Goal: Transaction & Acquisition: Obtain resource

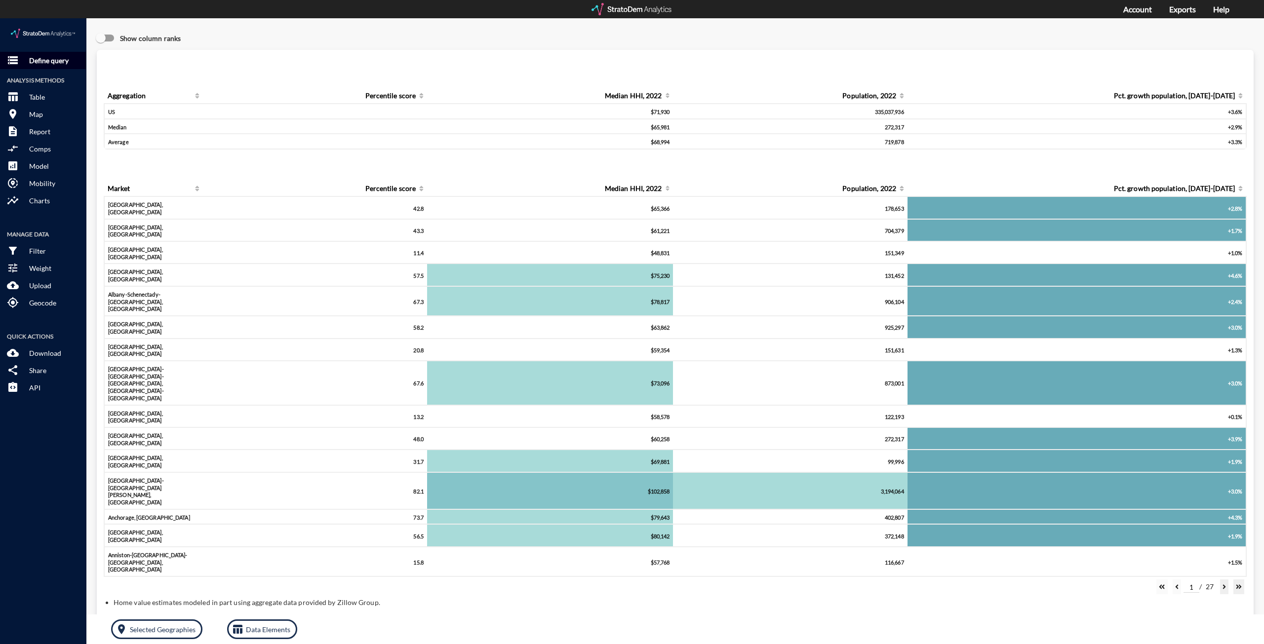
click p "Define query"
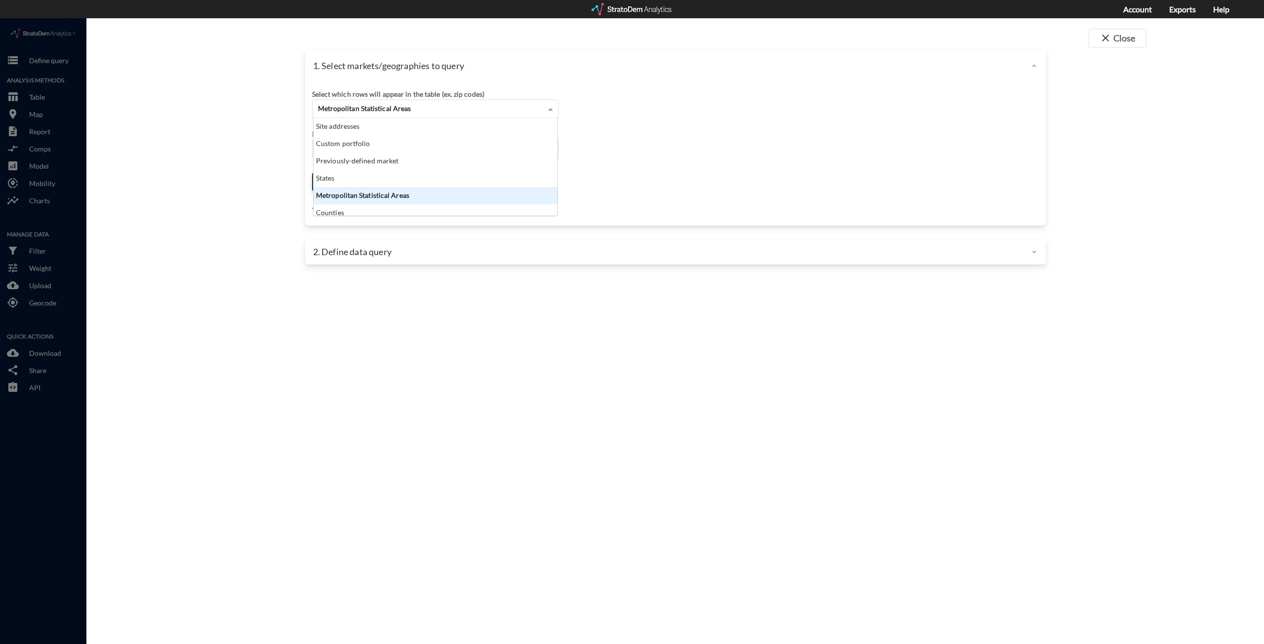
click span "Metropolitan Statistical Areas"
click div "Site addresses"
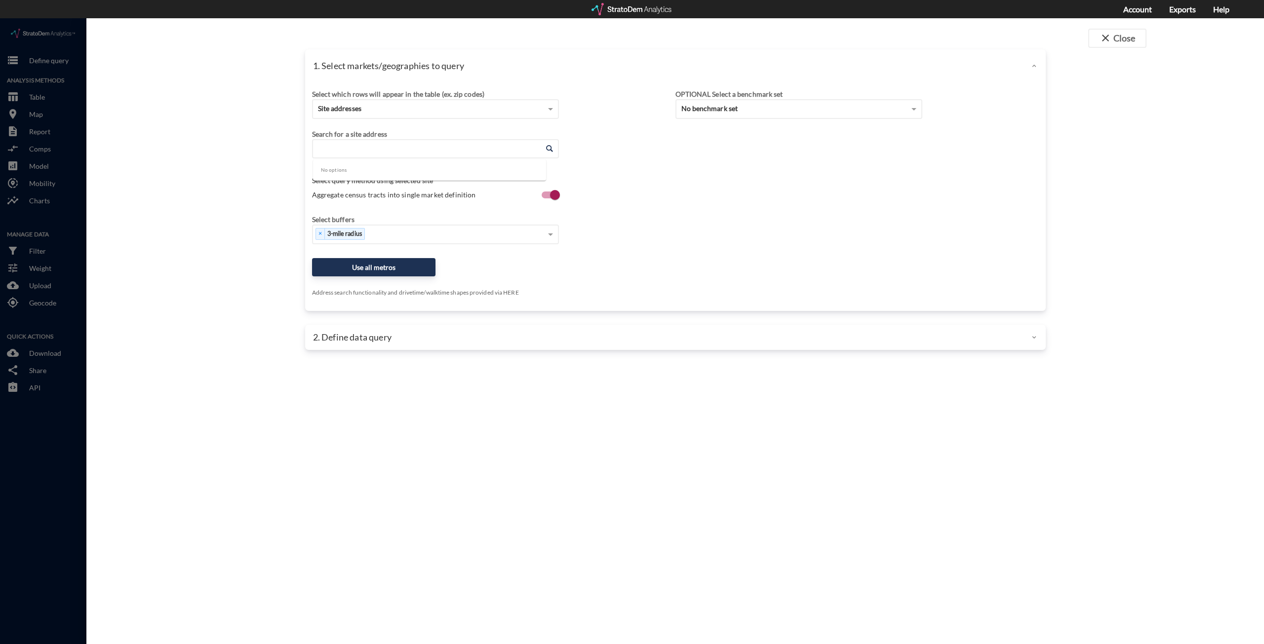
click input "Enter an address"
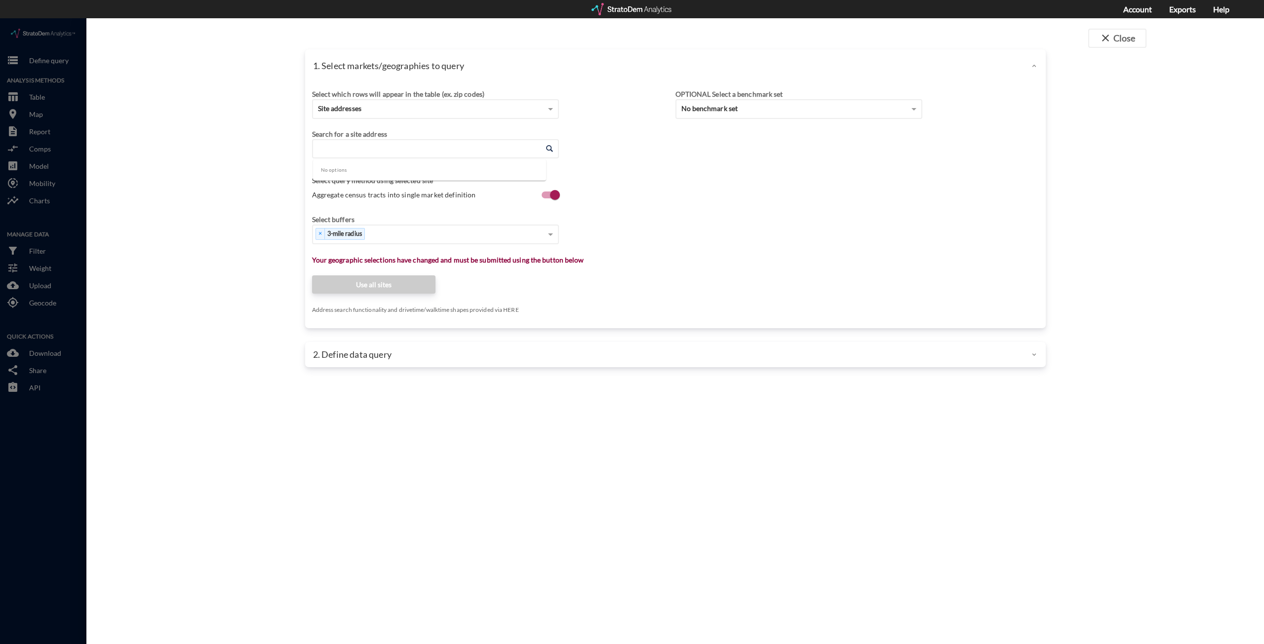
paste input "[STREET_ADDRESS]"
click li "[STREET_ADDRESS][US_STATE]"
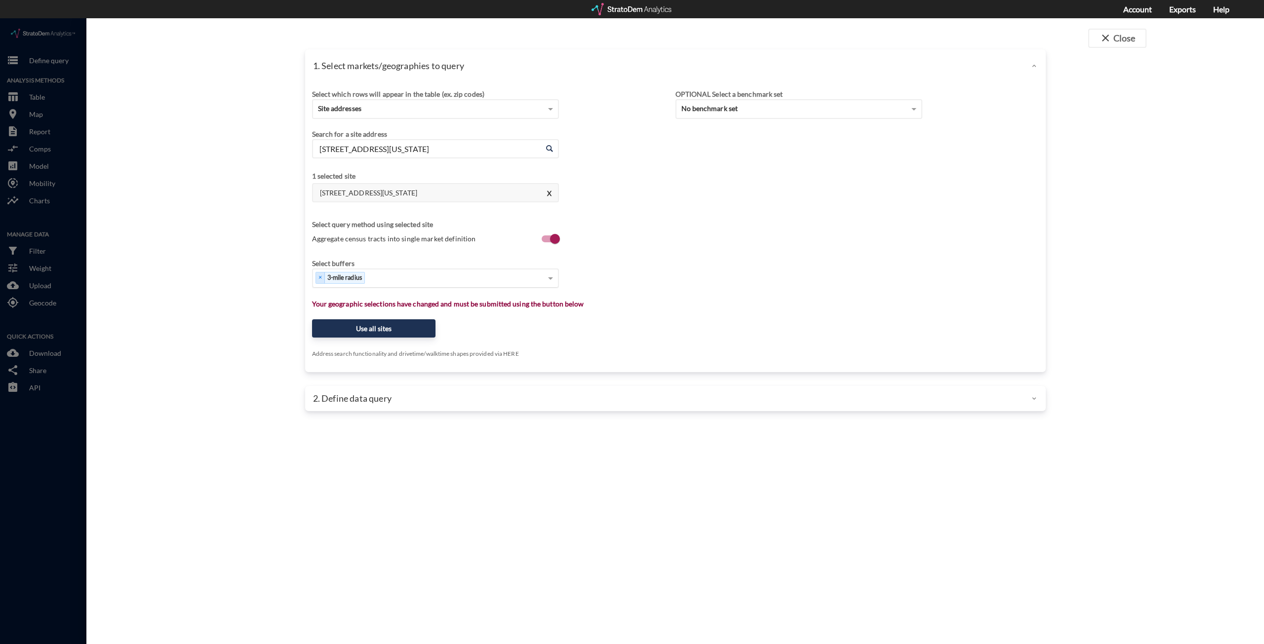
type input "[STREET_ADDRESS][US_STATE]"
click div "Select..."
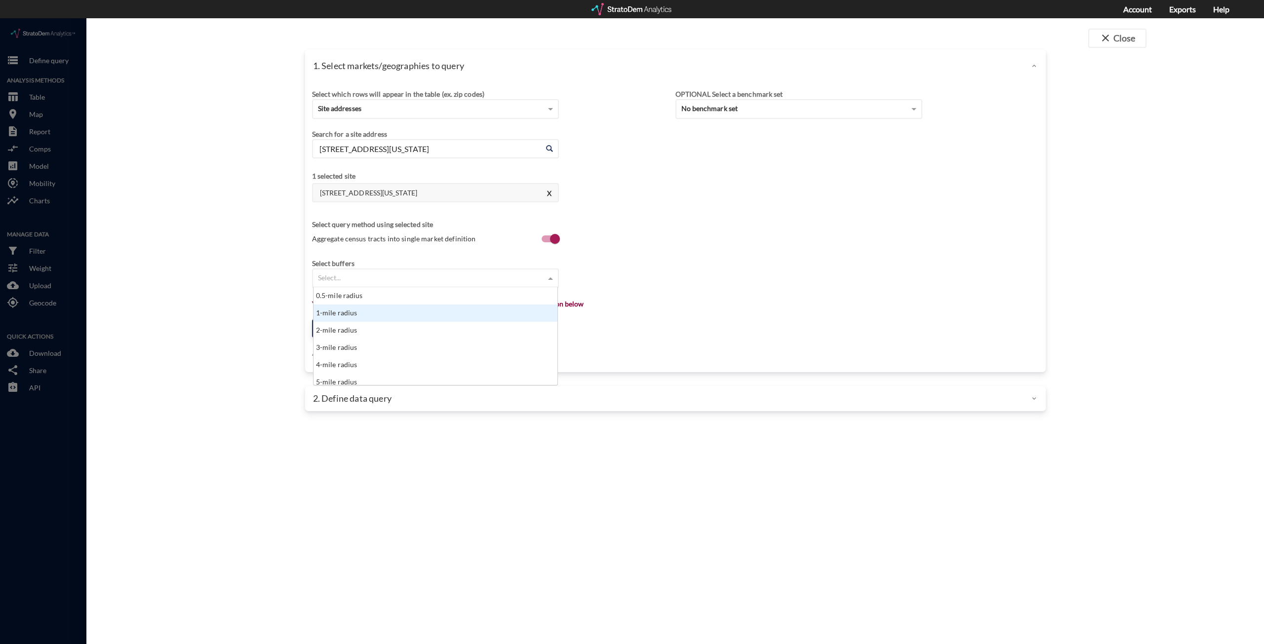
click div "1-mile radius"
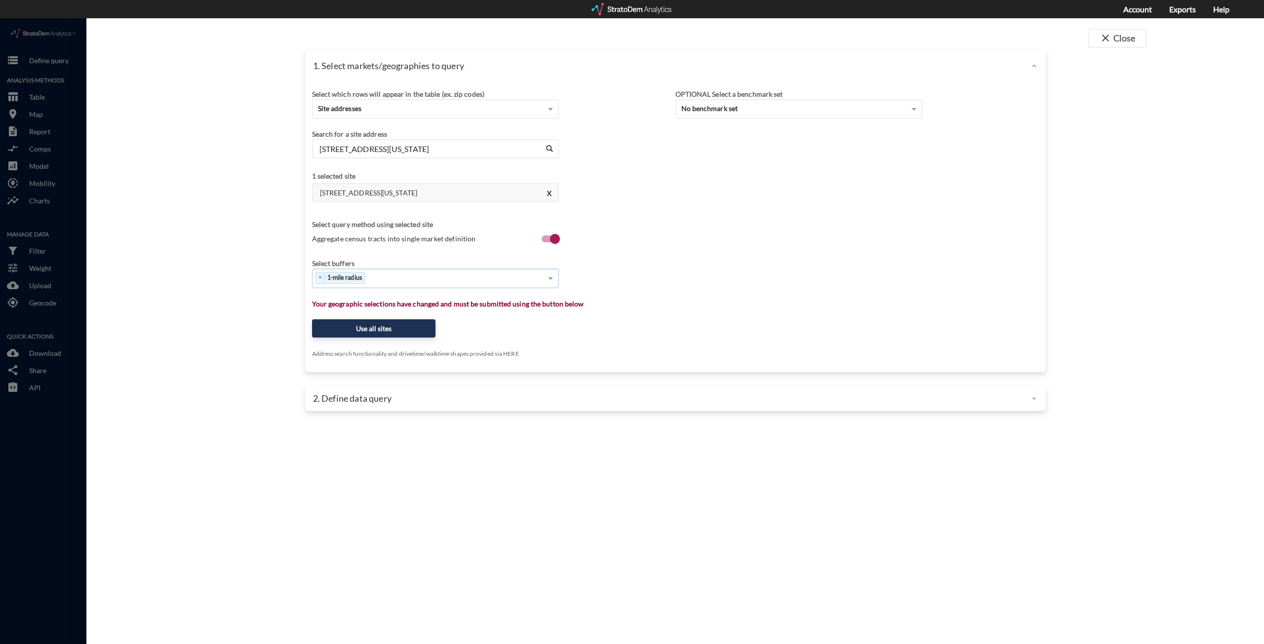
click div "× 1-mile radius"
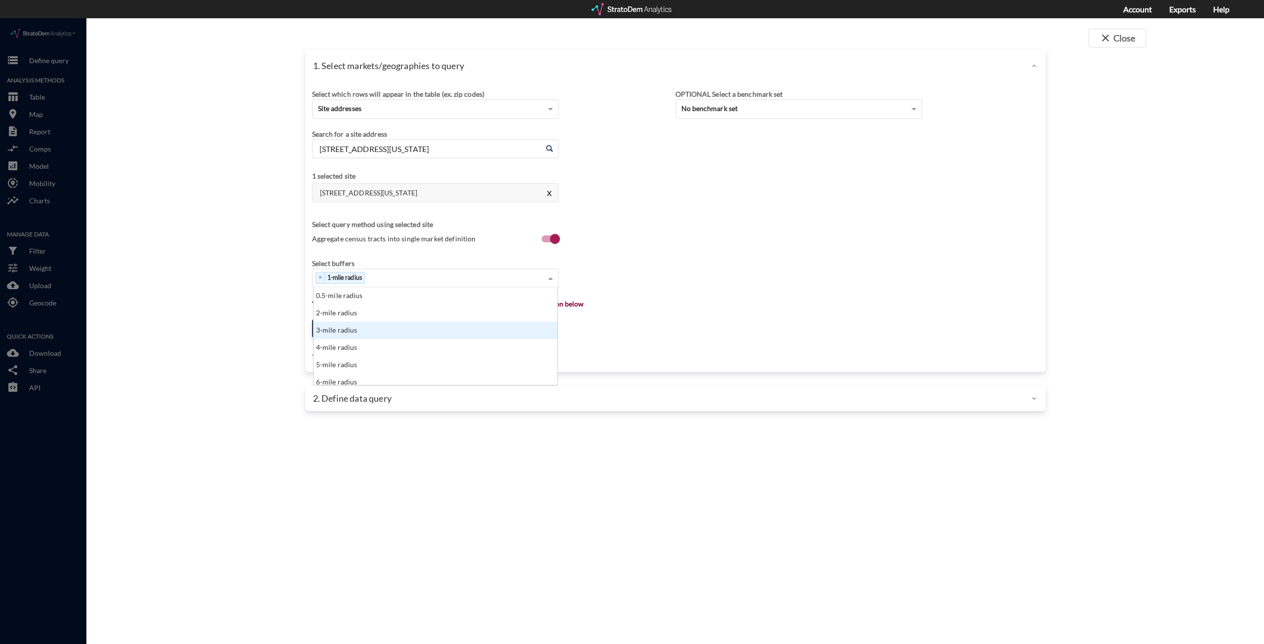
click div "3-mile radius"
drag, startPoint x: 425, startPoint y: 260, endPoint x: 409, endPoint y: 280, distance: 25.7
click div "× 1-mile radius × 3-mile radius"
click div "5-mile radius"
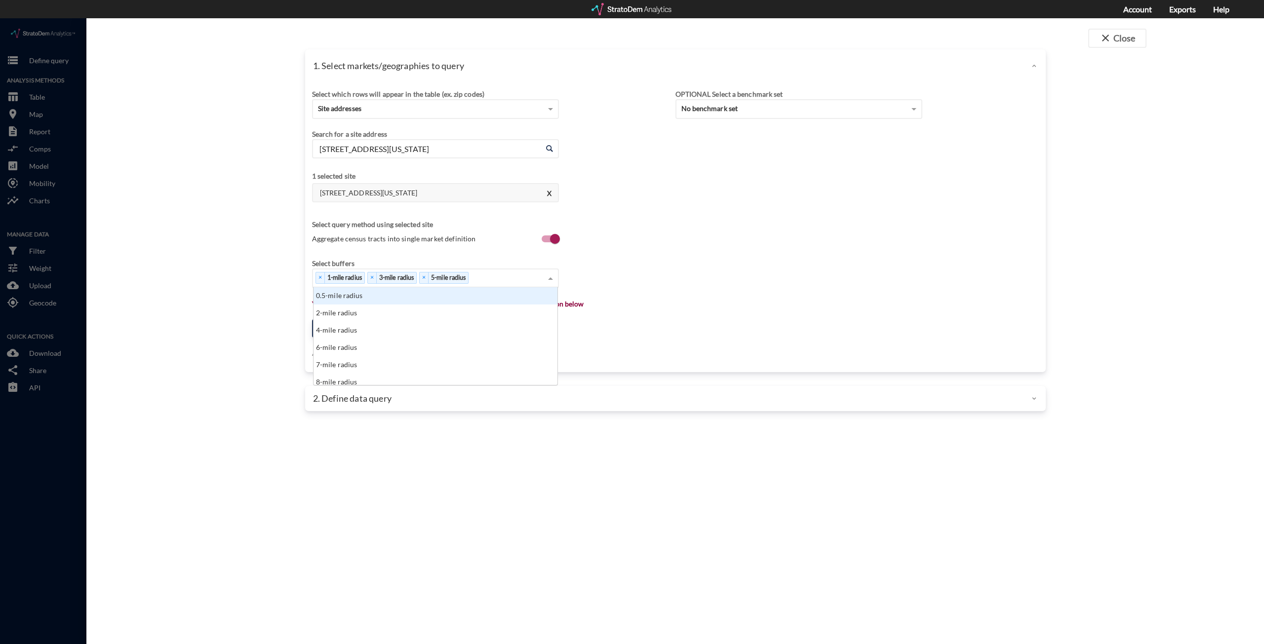
click div "× 1-mile radius × 3-mile radius × 5-mile radius"
click div "10-mile radius"
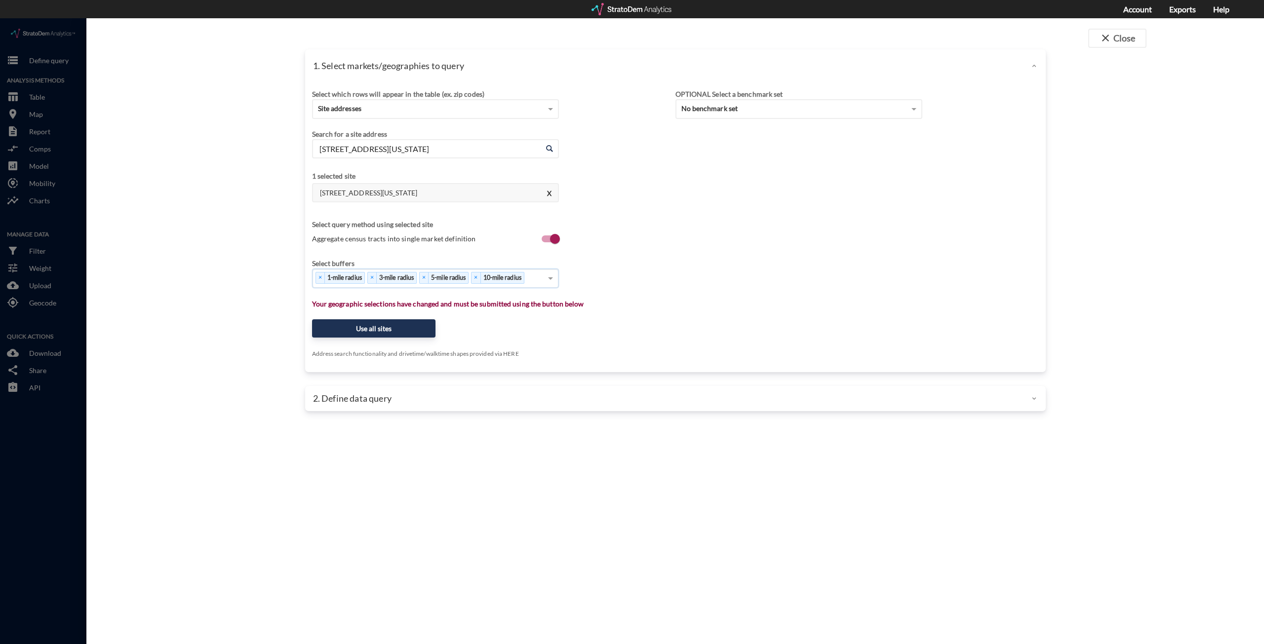
drag, startPoint x: 675, startPoint y: 283, endPoint x: 542, endPoint y: 299, distance: 134.2
click p "Your geographic selections have changed and must be submitted using the button …"
click button "Use all sites"
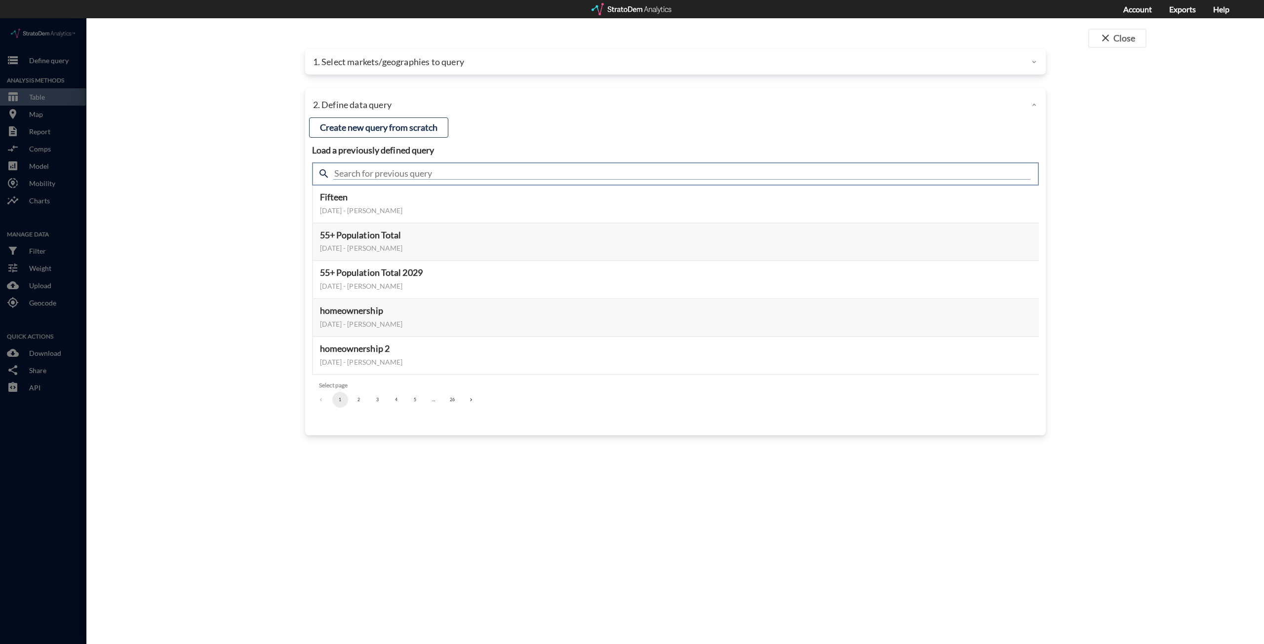
click input "text"
type input "housing"
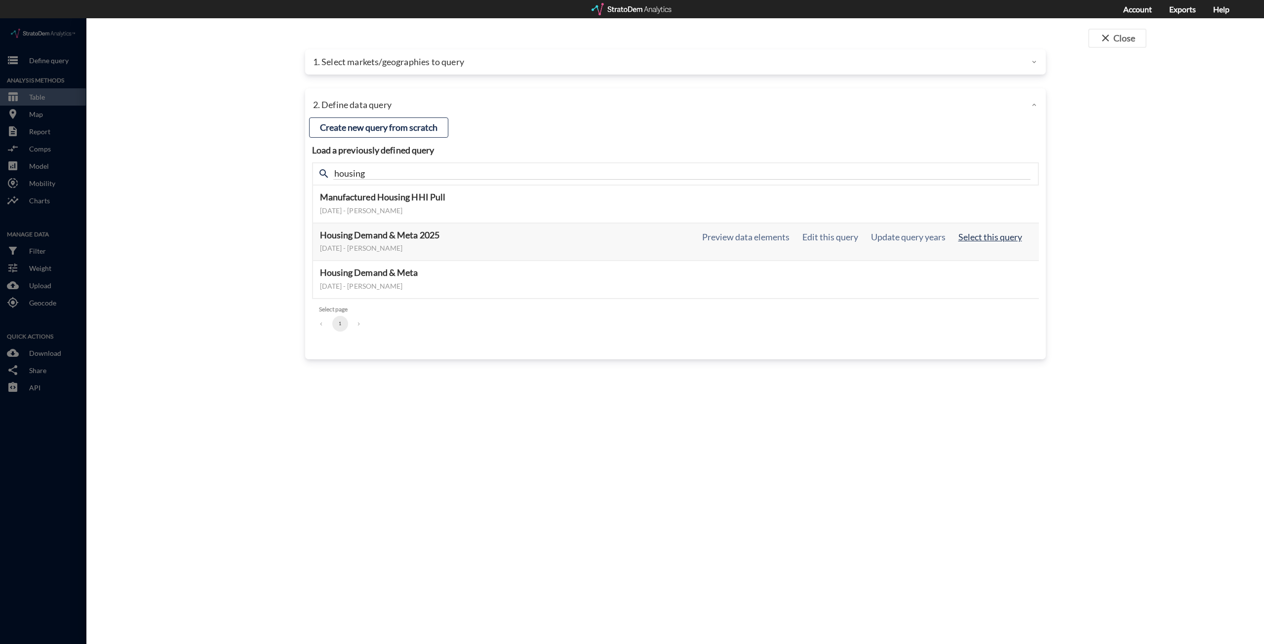
click button "Select this query"
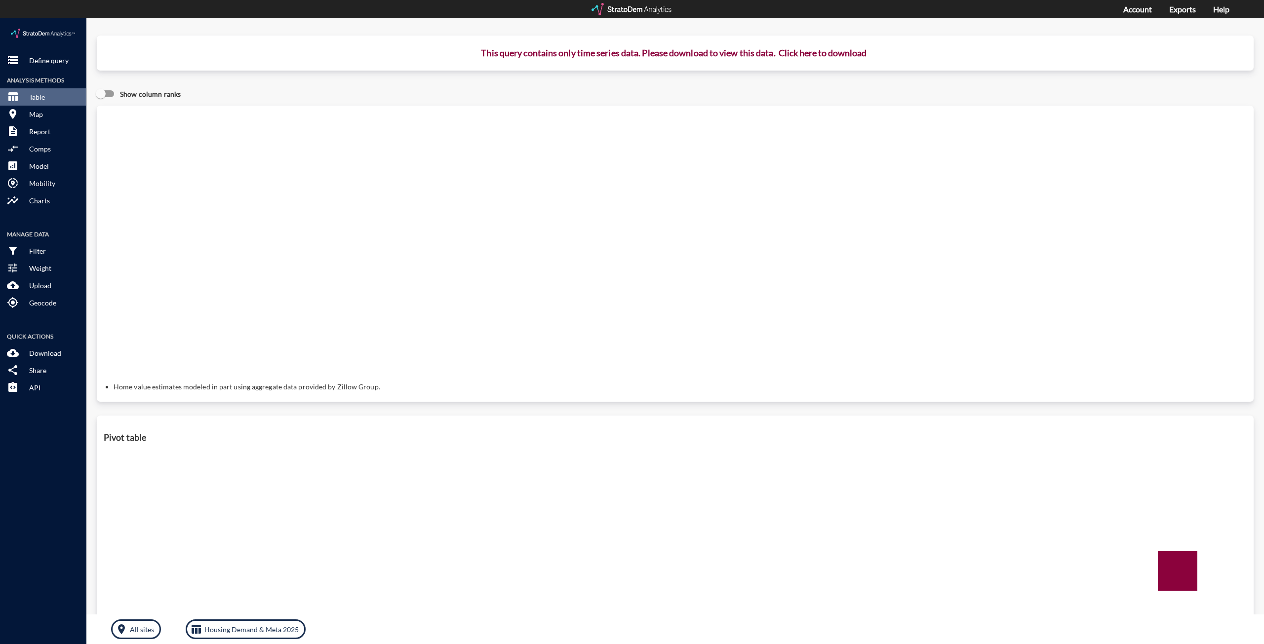
click button "Click here to download"
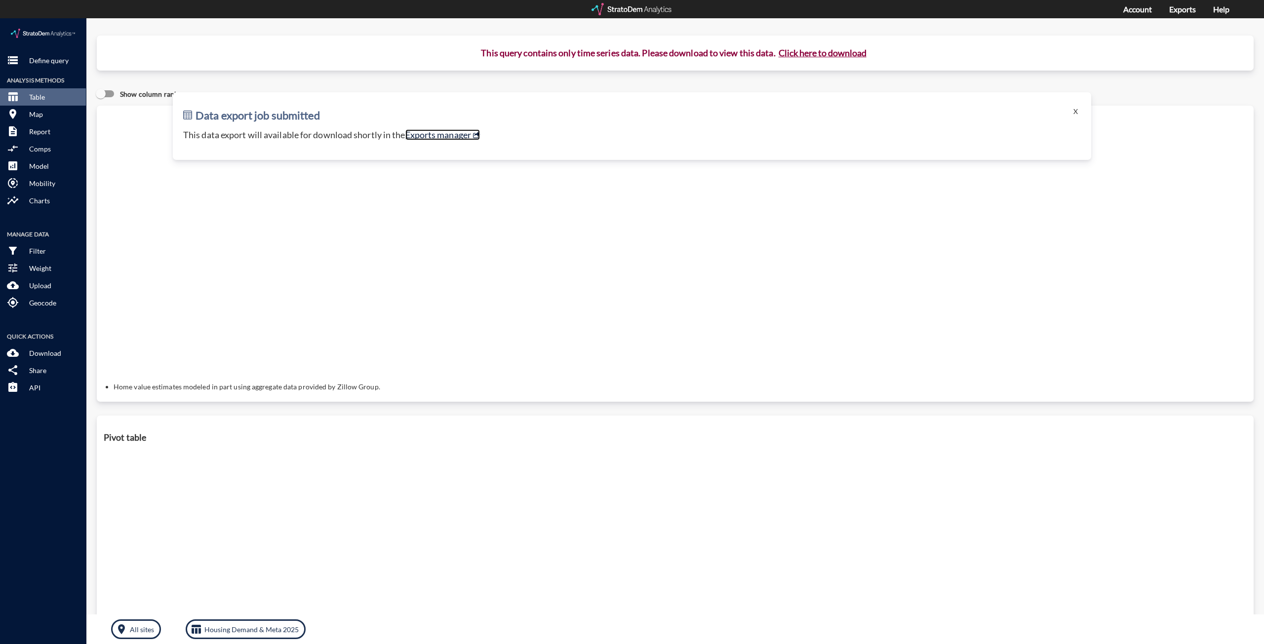
click link "Exports manager"
